Goal: Navigation & Orientation: Find specific page/section

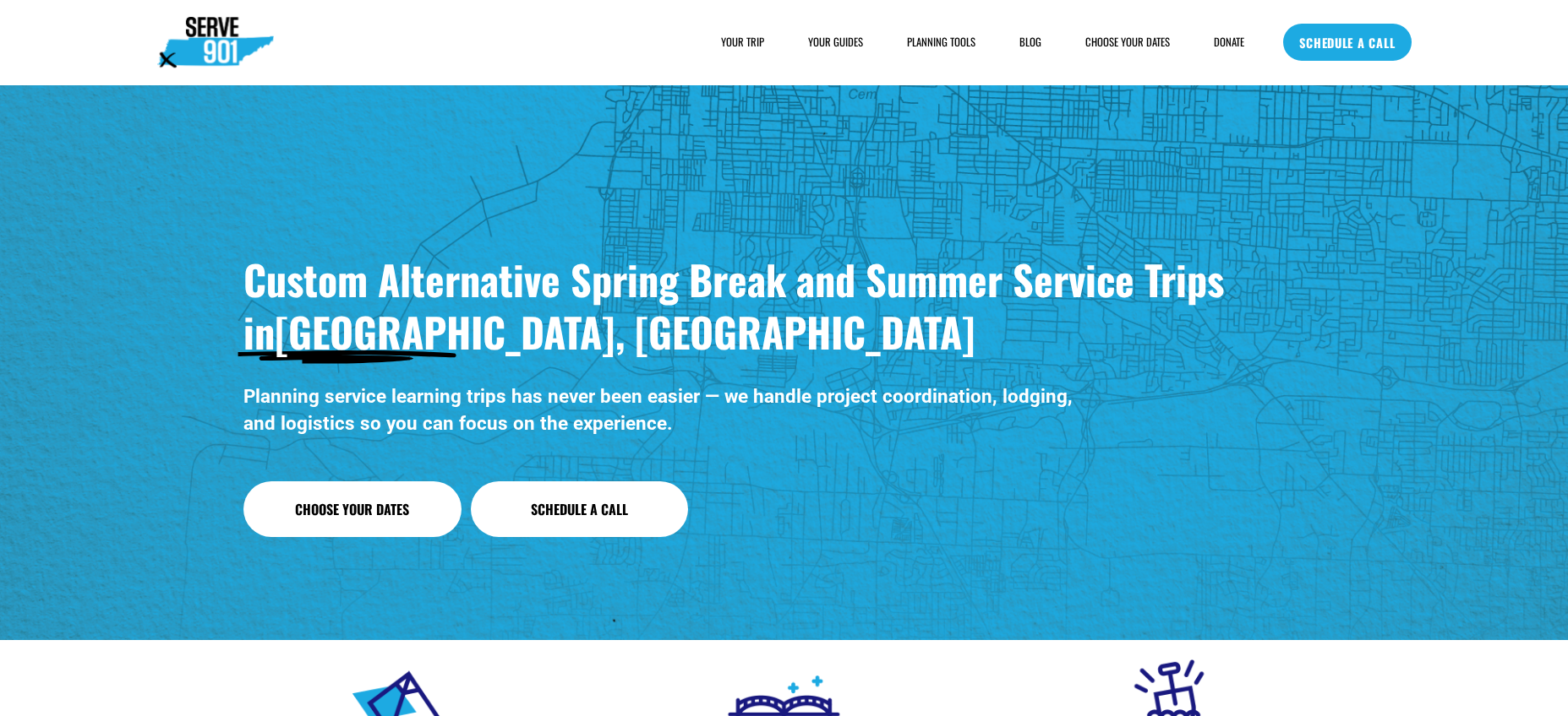
click at [744, 46] on span "YOUR TRIP" at bounding box center [742, 41] width 43 height 15
click at [0, 0] on span "HOUSING" at bounding box center [0, 0] width 0 height 0
